Goal: Find specific page/section: Find specific page/section

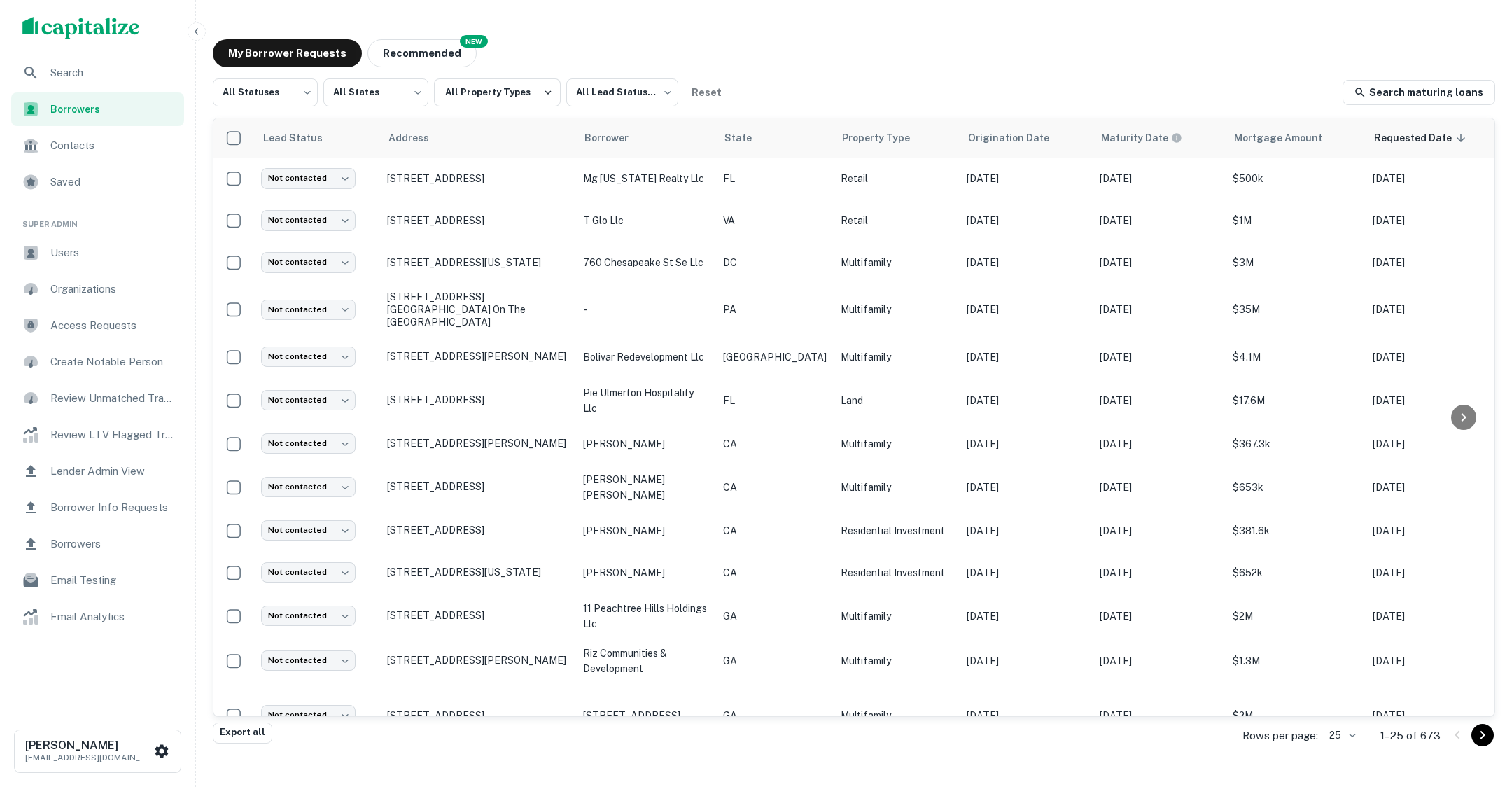
click at [107, 64] on div "Search" at bounding box center [97, 73] width 173 height 34
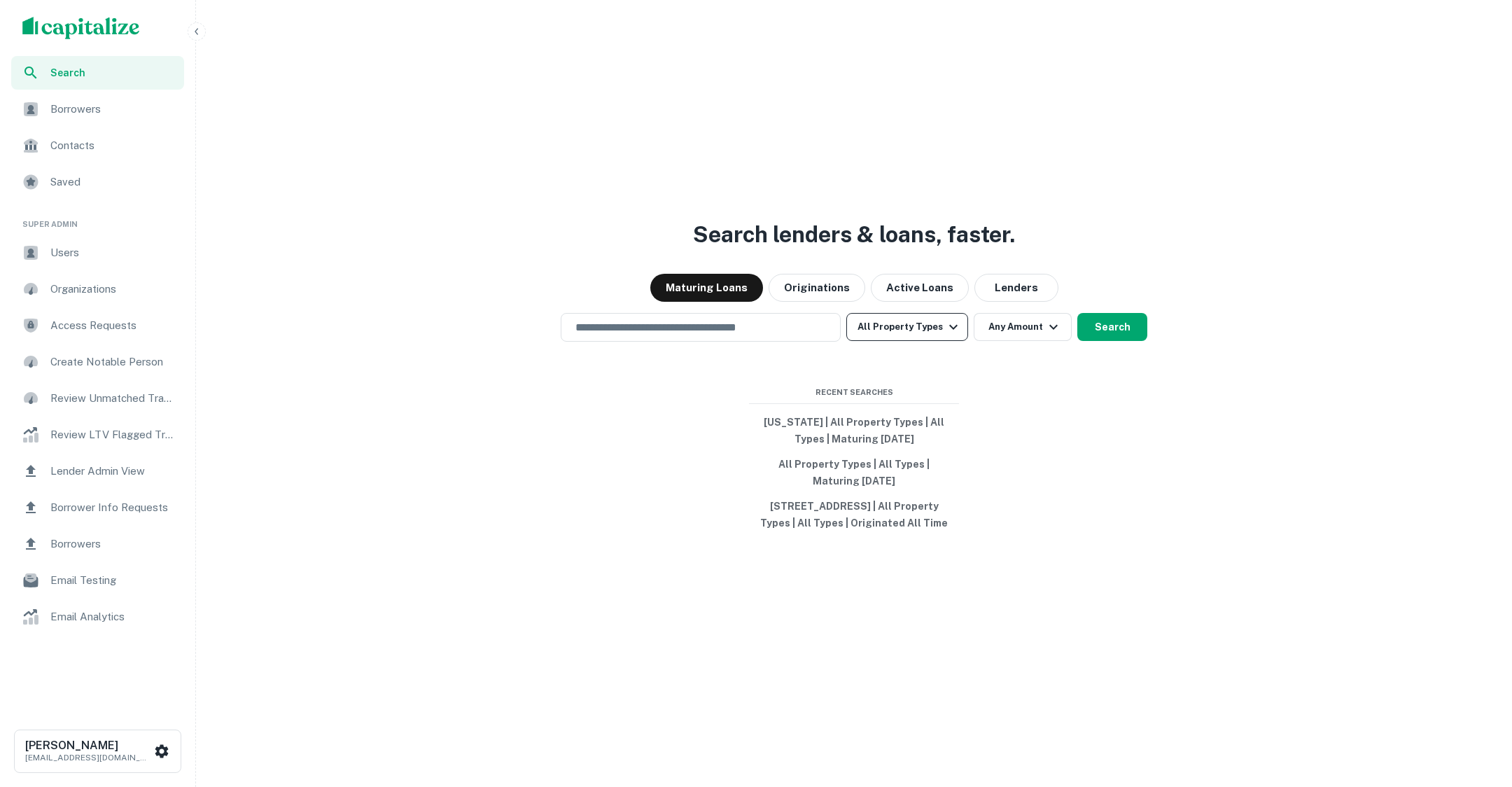
click at [941, 325] on button "All Property Types" at bounding box center [907, 327] width 122 height 28
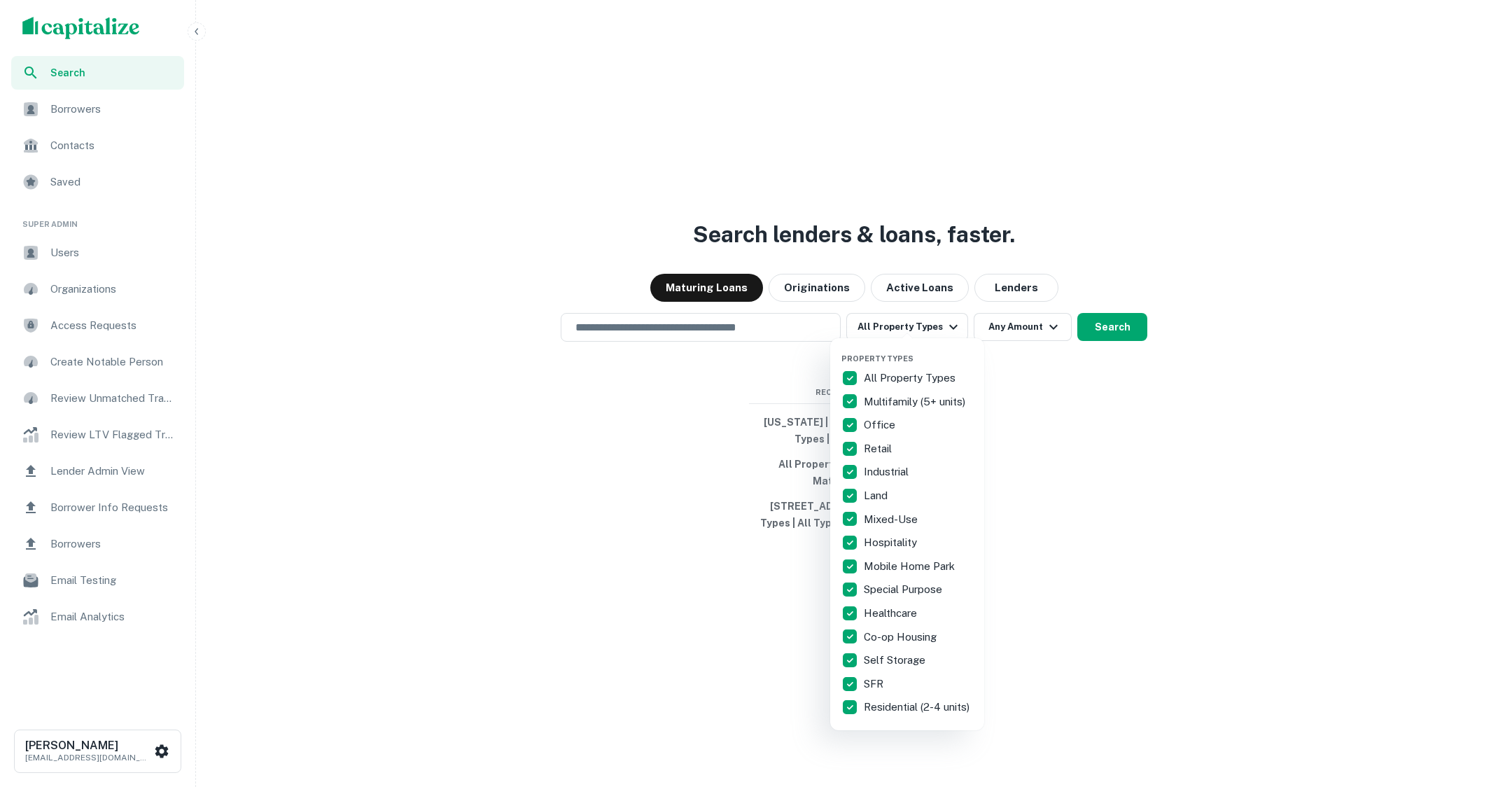
click at [1101, 470] on div at bounding box center [756, 393] width 1512 height 787
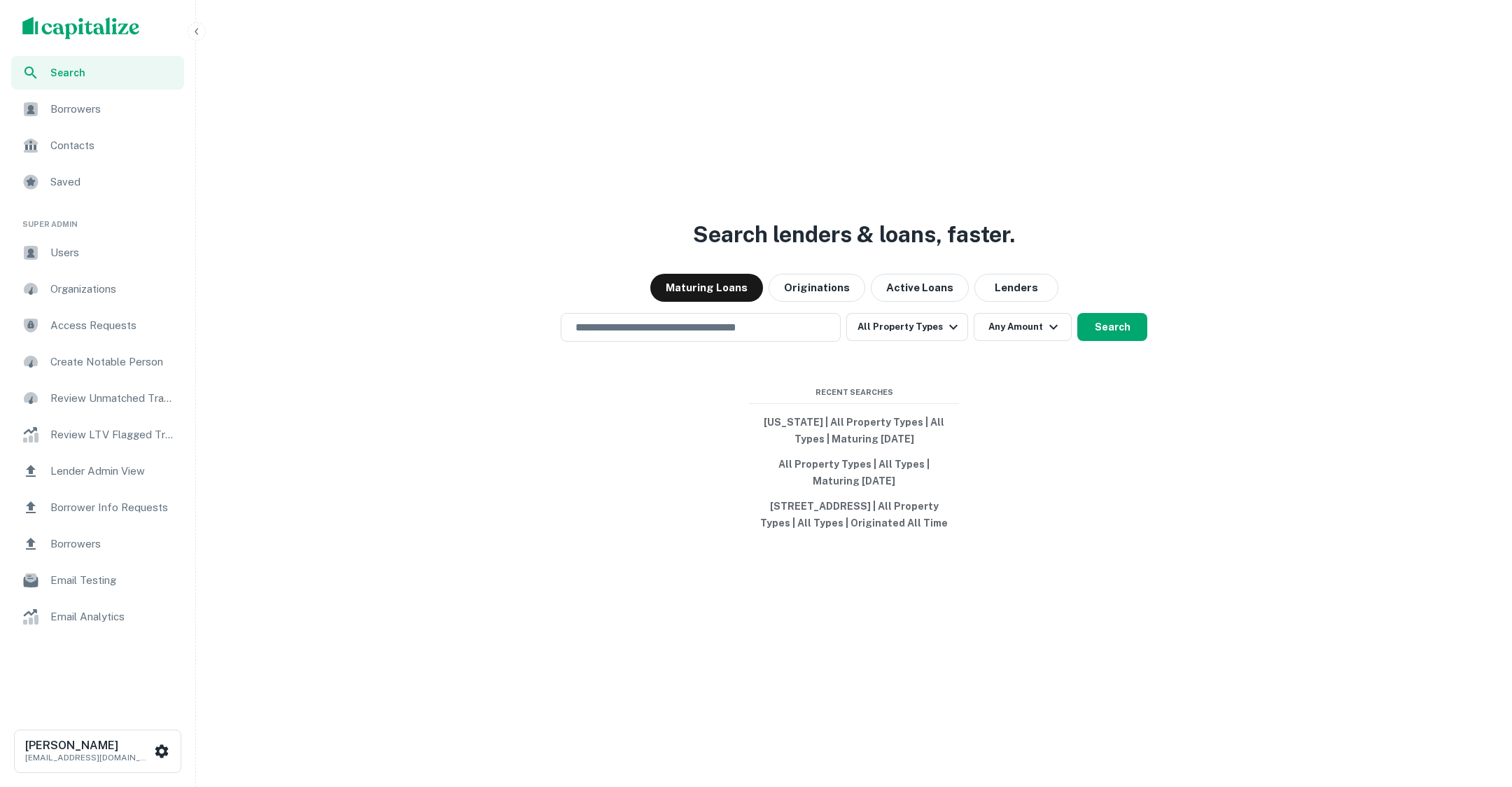
click at [102, 260] on span "Users" at bounding box center [113, 253] width 125 height 17
